Goal: Task Accomplishment & Management: Manage account settings

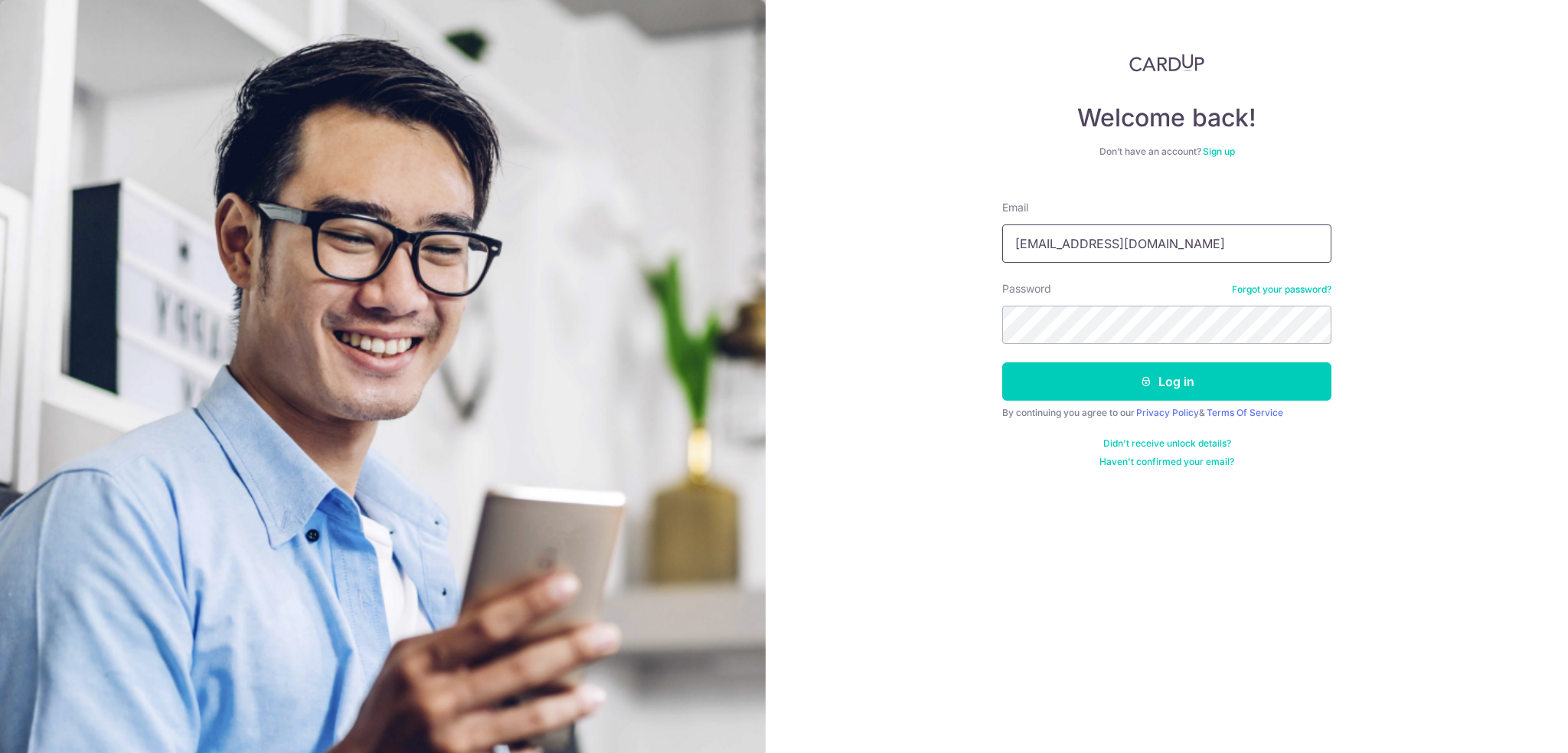
type input "[EMAIL_ADDRESS][DOMAIN_NAME]"
click at [1101, 375] on button "Log in" at bounding box center [1166, 381] width 329 height 38
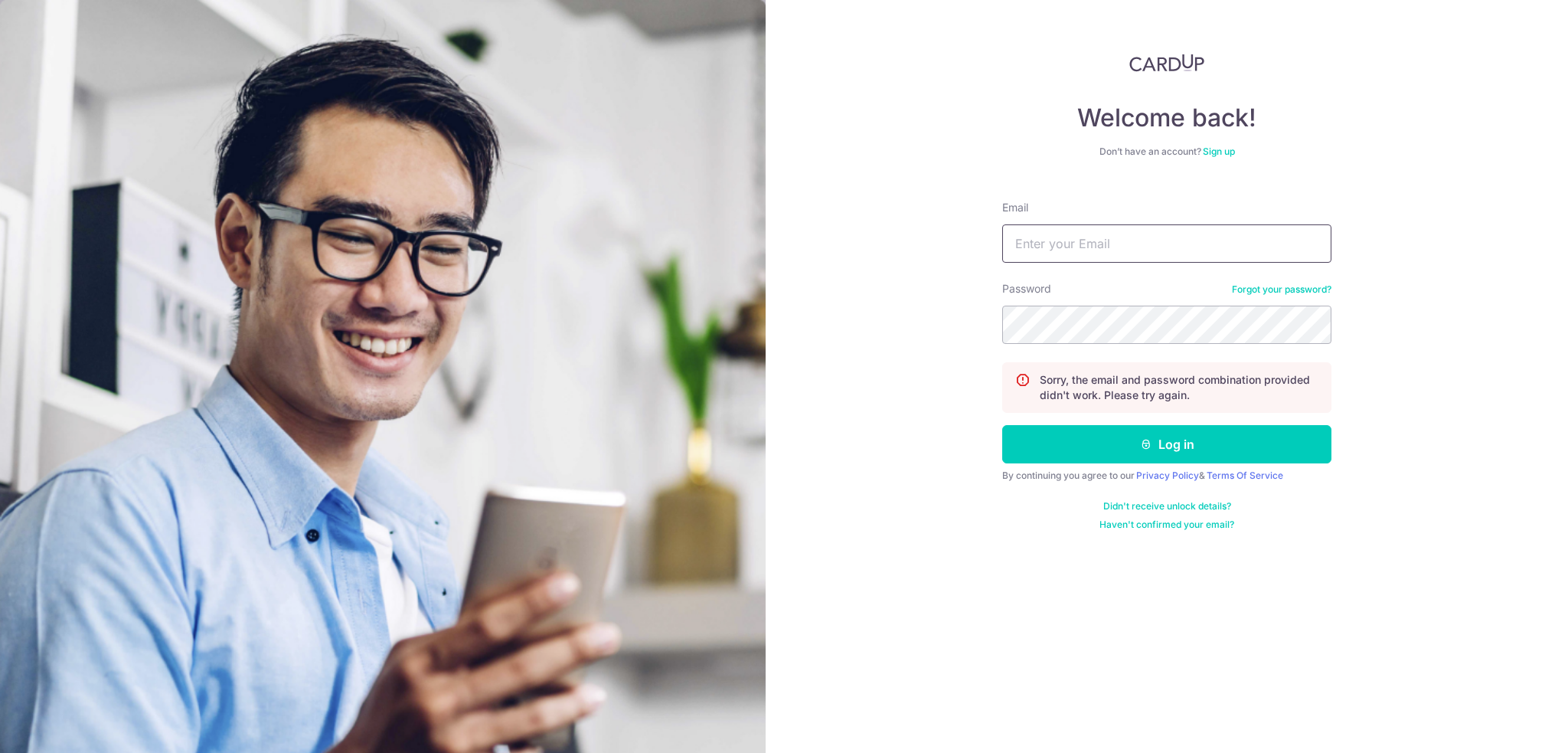
click at [1038, 244] on input "Email" at bounding box center [1166, 243] width 329 height 38
type input "[EMAIL_ADDRESS][DOMAIN_NAME]"
click at [1083, 448] on button "Log in" at bounding box center [1166, 444] width 329 height 38
click at [1157, 254] on input "Email" at bounding box center [1166, 243] width 329 height 38
type input "[EMAIL_ADDRESS][DOMAIN_NAME]"
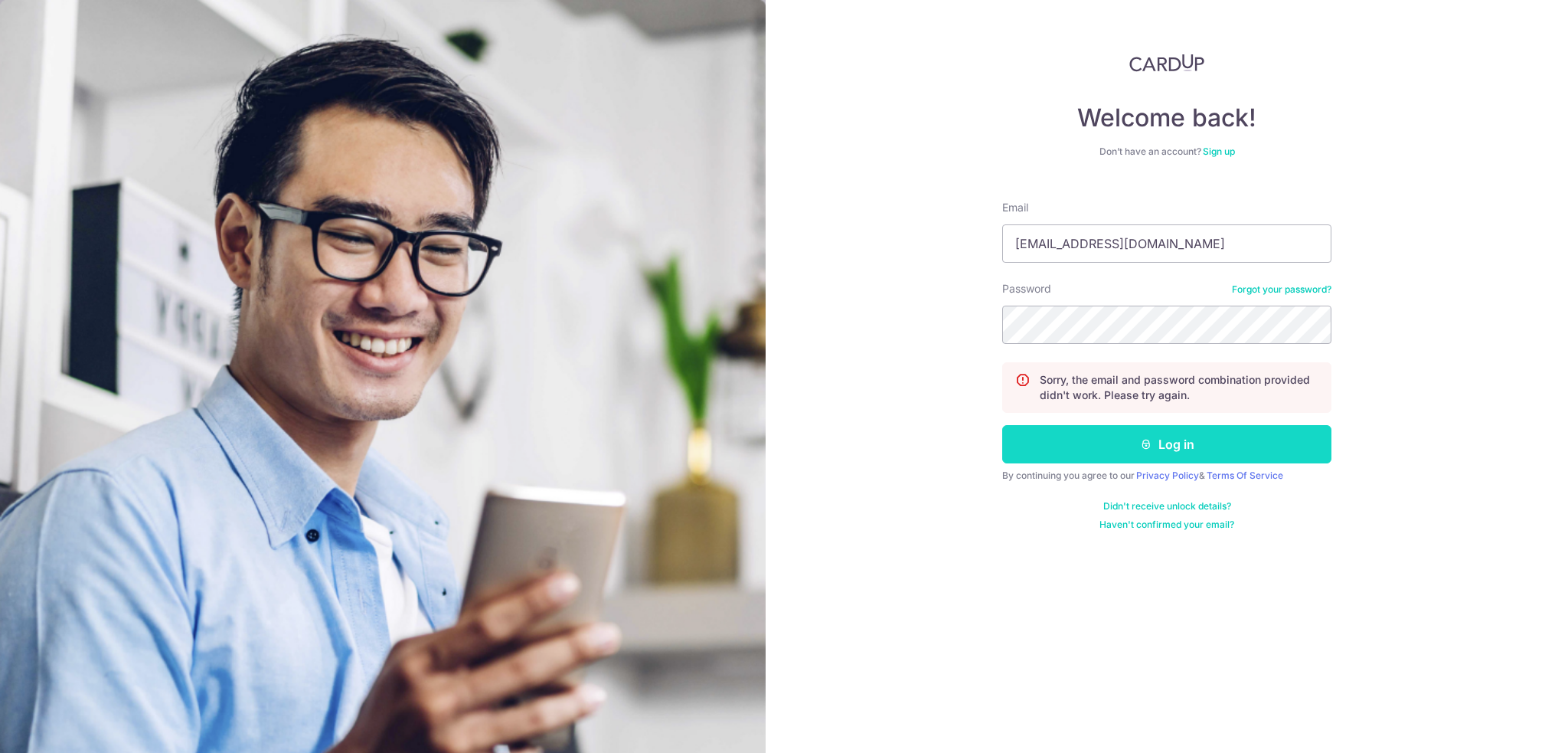
click at [1097, 439] on button "Log in" at bounding box center [1166, 444] width 329 height 38
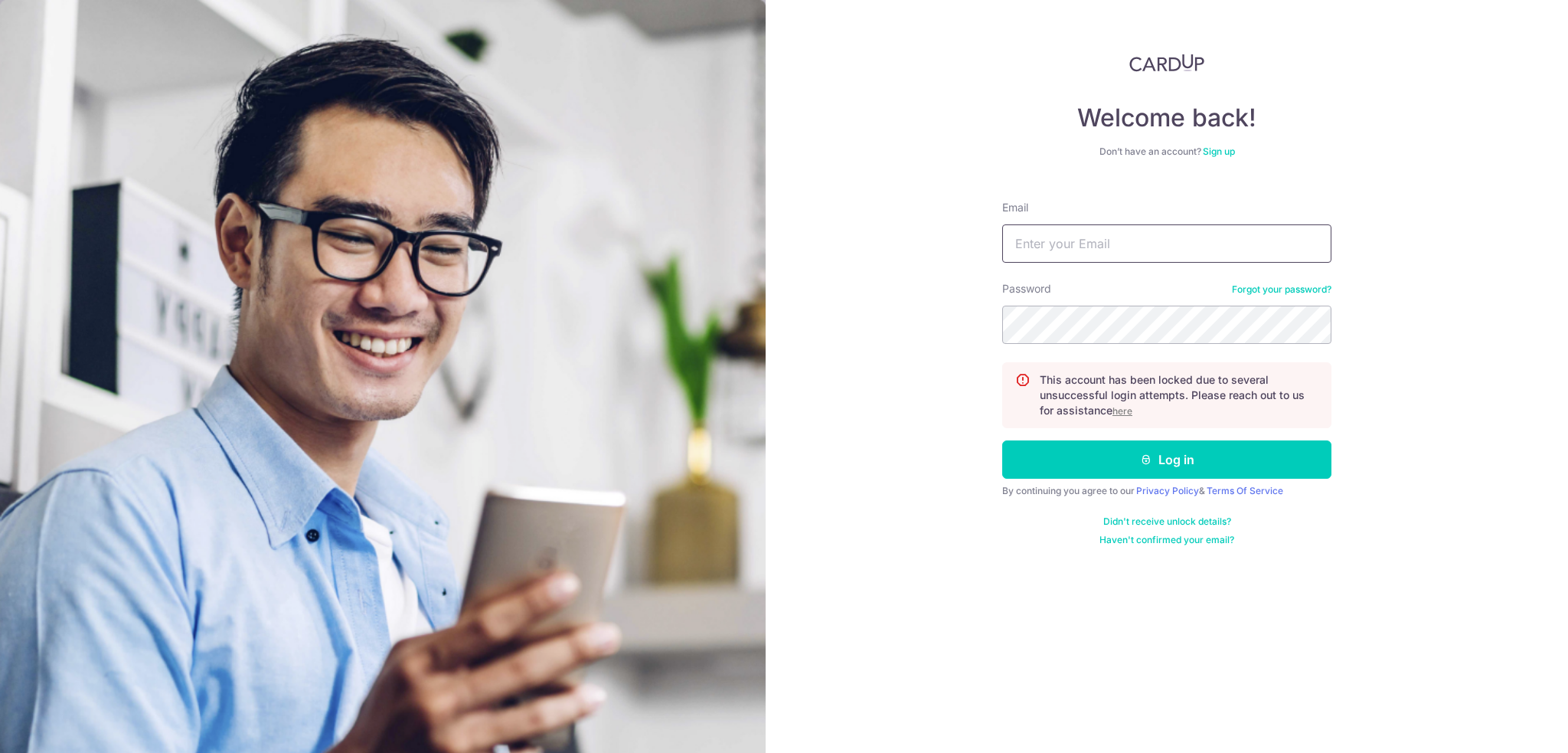
click at [1113, 250] on input "Email" at bounding box center [1166, 243] width 329 height 38
click at [916, 299] on div "Welcome back! Don’t have an account? Sign up Email Password Forgot your passwor…" at bounding box center [1167, 376] width 802 height 753
click at [1126, 410] on u "here" at bounding box center [1122, 411] width 20 height 11
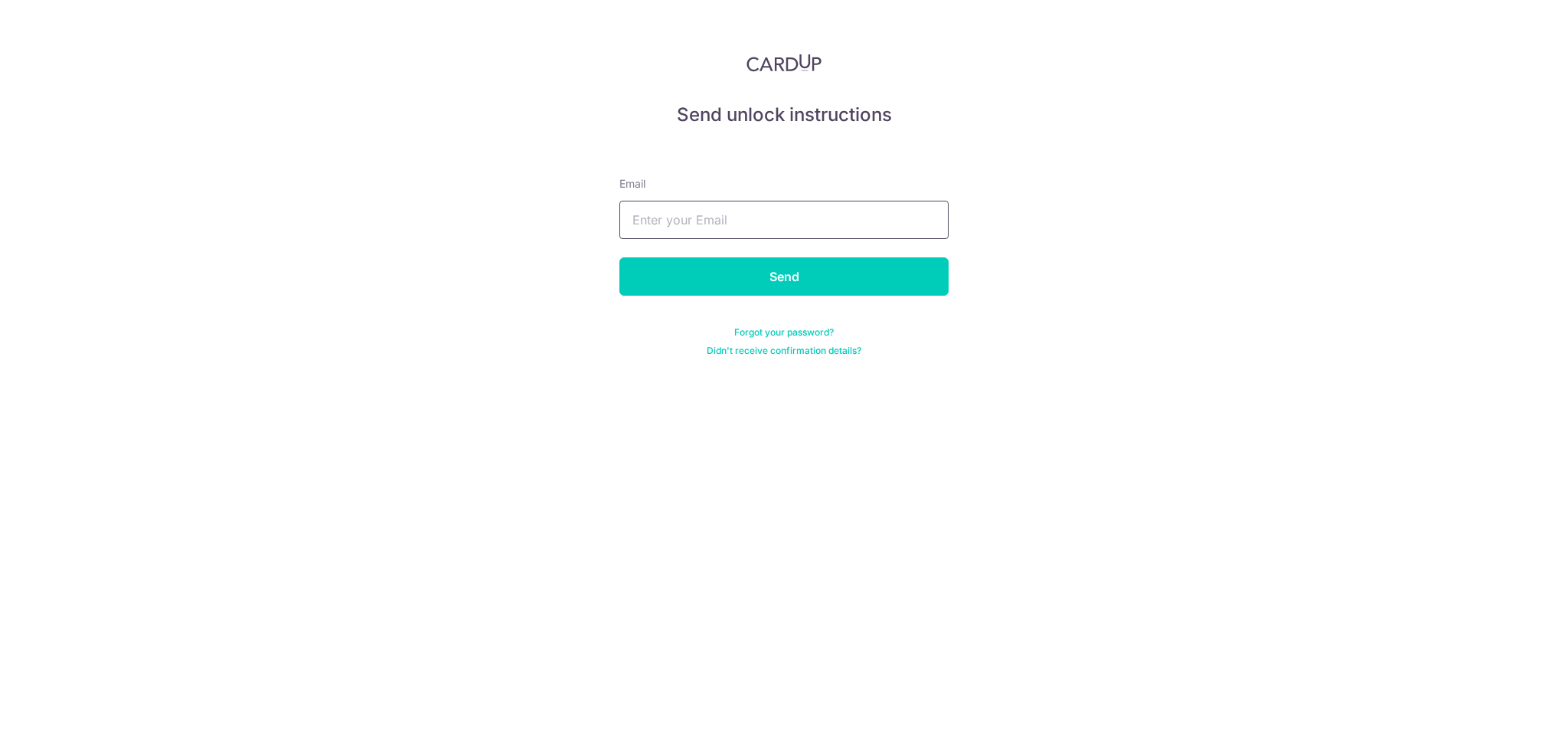
click at [668, 223] on input "text" at bounding box center [784, 219] width 329 height 38
type input "[EMAIL_ADDRESS][DOMAIN_NAME]"
click at [673, 279] on input "Send" at bounding box center [784, 277] width 329 height 38
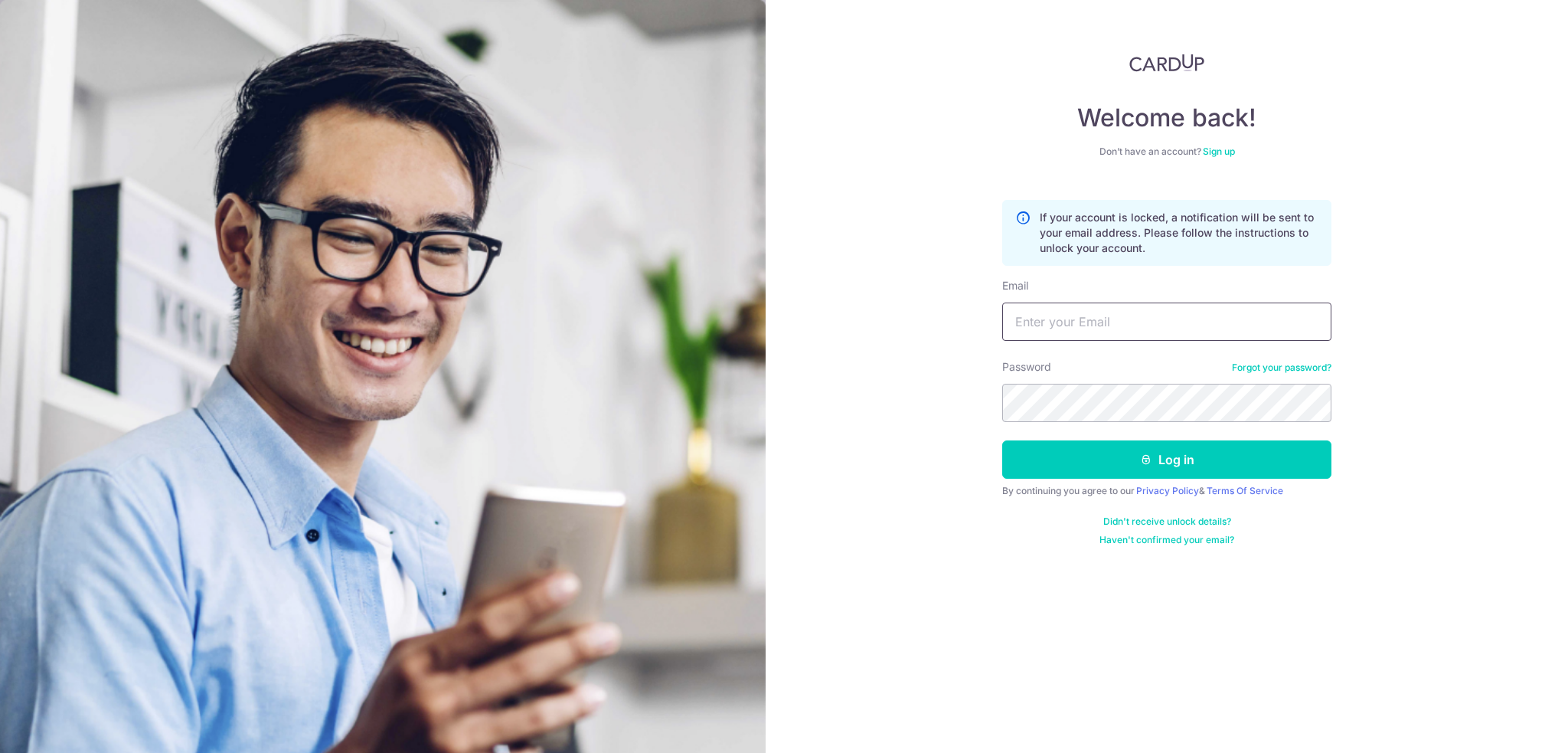
click at [1066, 326] on input "Email" at bounding box center [1166, 321] width 329 height 38
type input "[EMAIL_ADDRESS][DOMAIN_NAME]"
click at [909, 514] on div "Welcome back! Don’t have an account? Sign up If your account is locked, a notif…" at bounding box center [1167, 376] width 802 height 753
click at [1101, 468] on button "Log in" at bounding box center [1166, 459] width 329 height 38
